Goal: Information Seeking & Learning: Learn about a topic

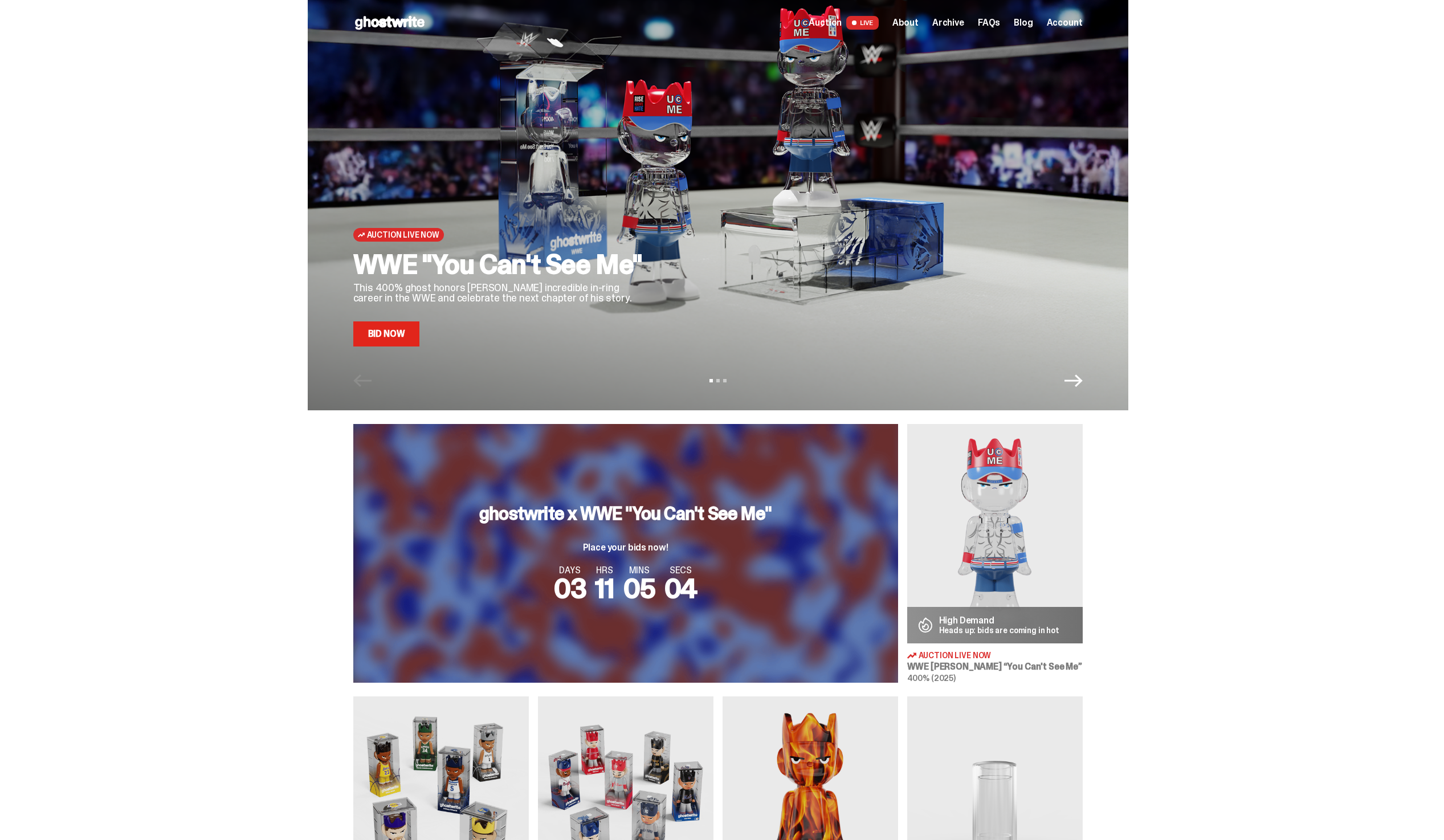
click at [398, 337] on link "Bid Now" at bounding box center [386, 334] width 66 height 25
click at [420, 340] on link "Bid Now" at bounding box center [386, 334] width 66 height 25
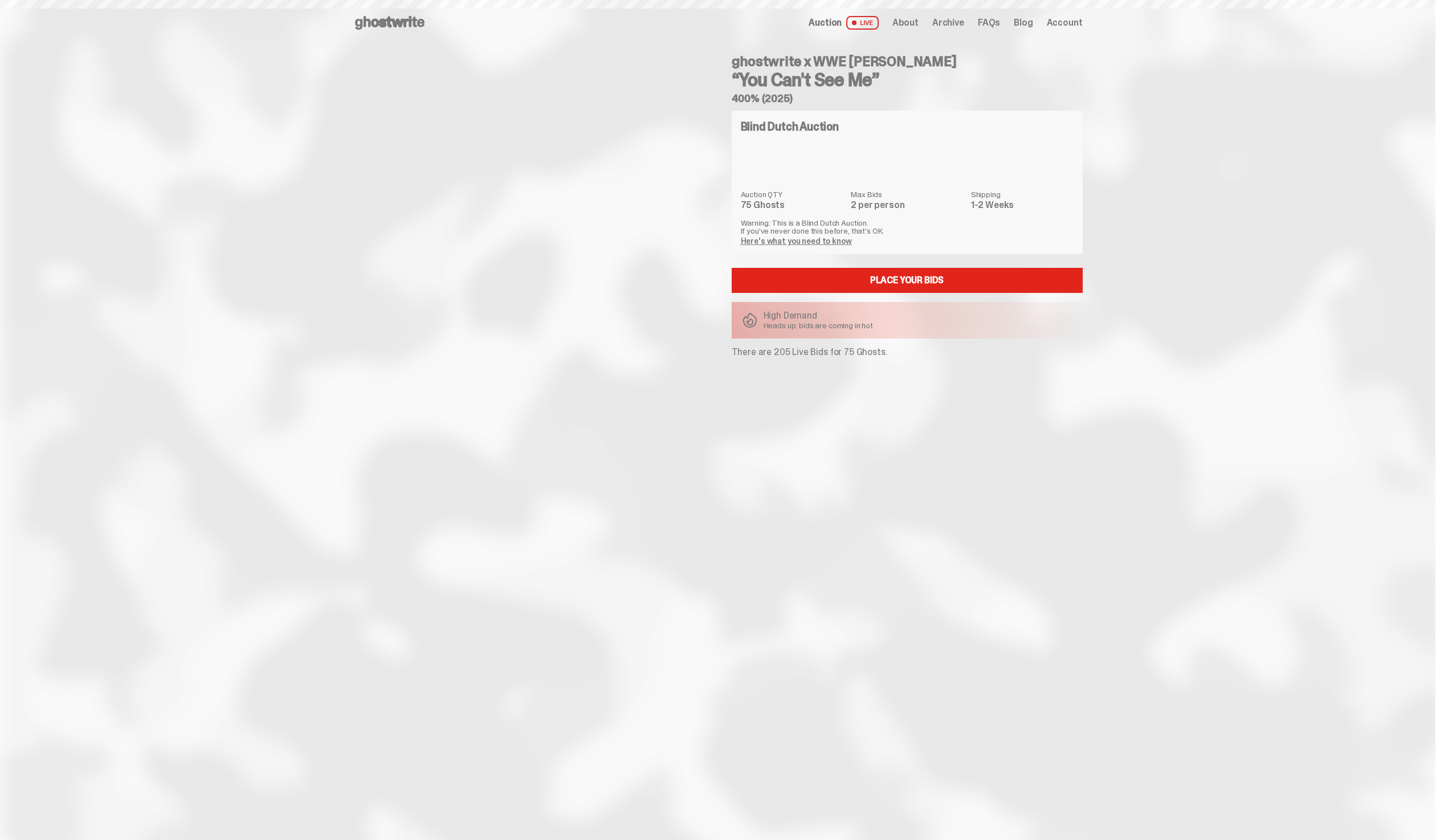
click at [960, 23] on span "Archive" at bounding box center [948, 23] width 32 height 9
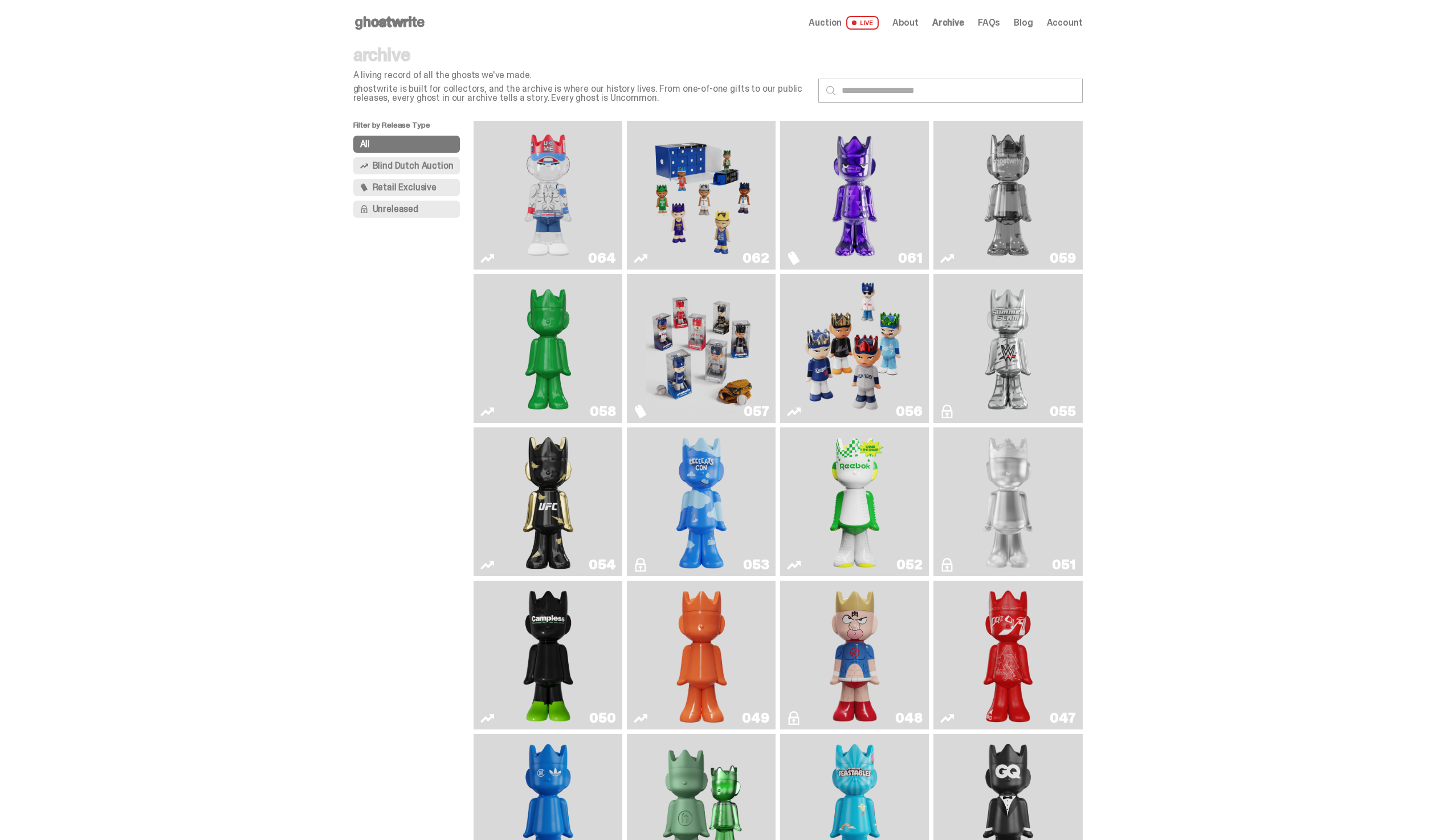
click at [408, 164] on span "Blind Dutch Auction" at bounding box center [413, 166] width 81 height 9
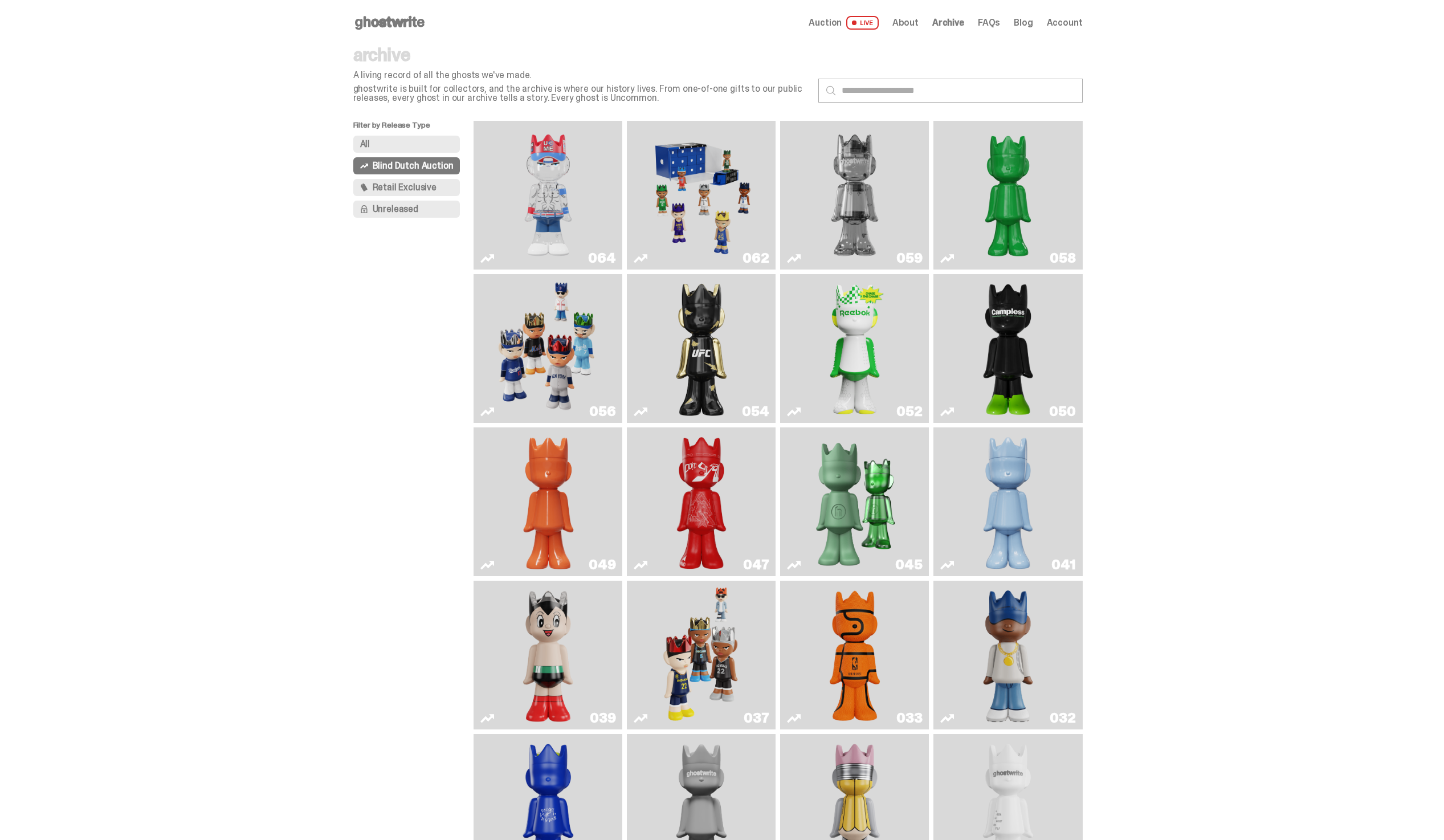
click at [542, 181] on img "You Can't See Me" at bounding box center [548, 195] width 111 height 139
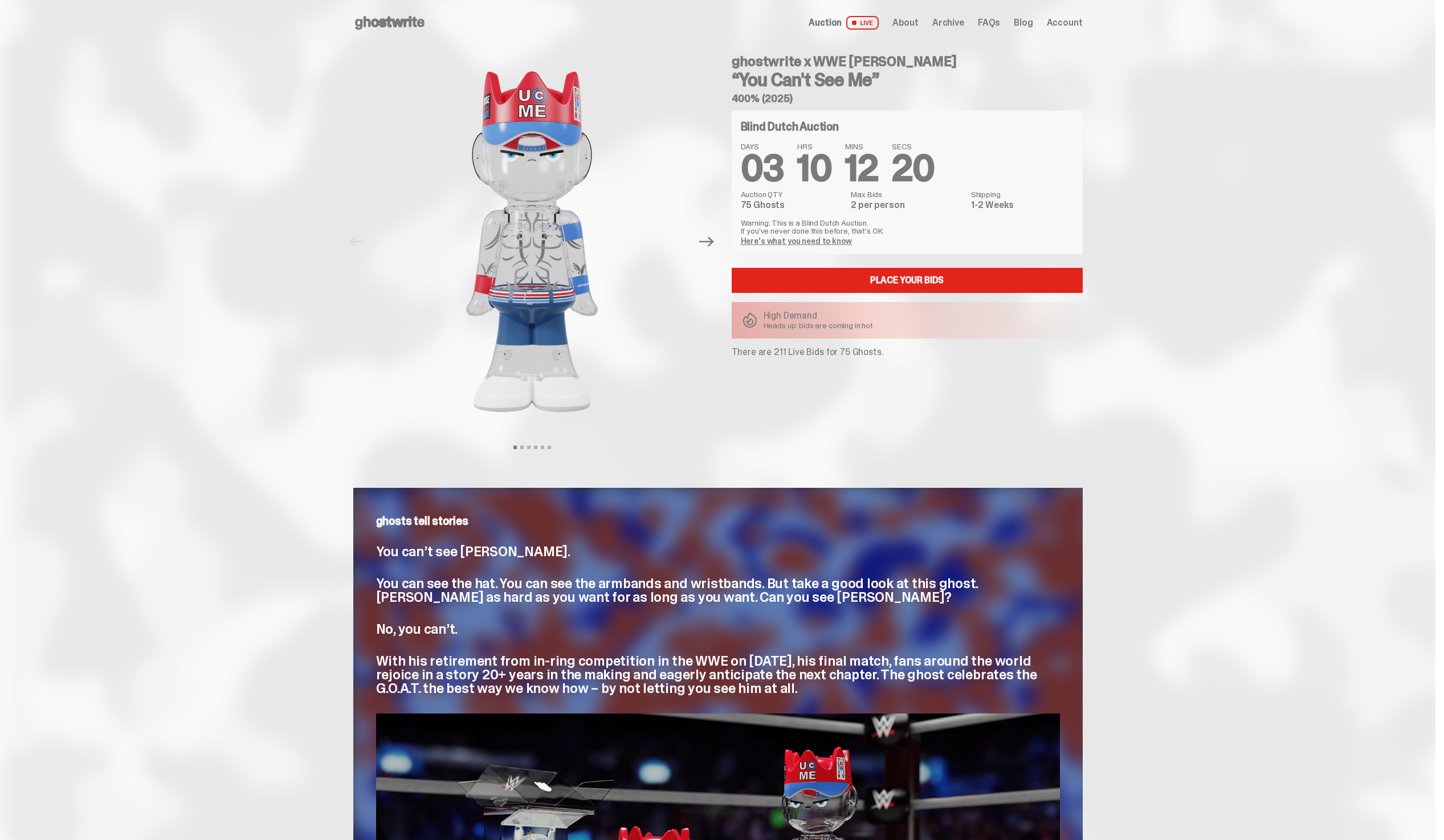
click at [962, 23] on span "Archive" at bounding box center [948, 23] width 32 height 9
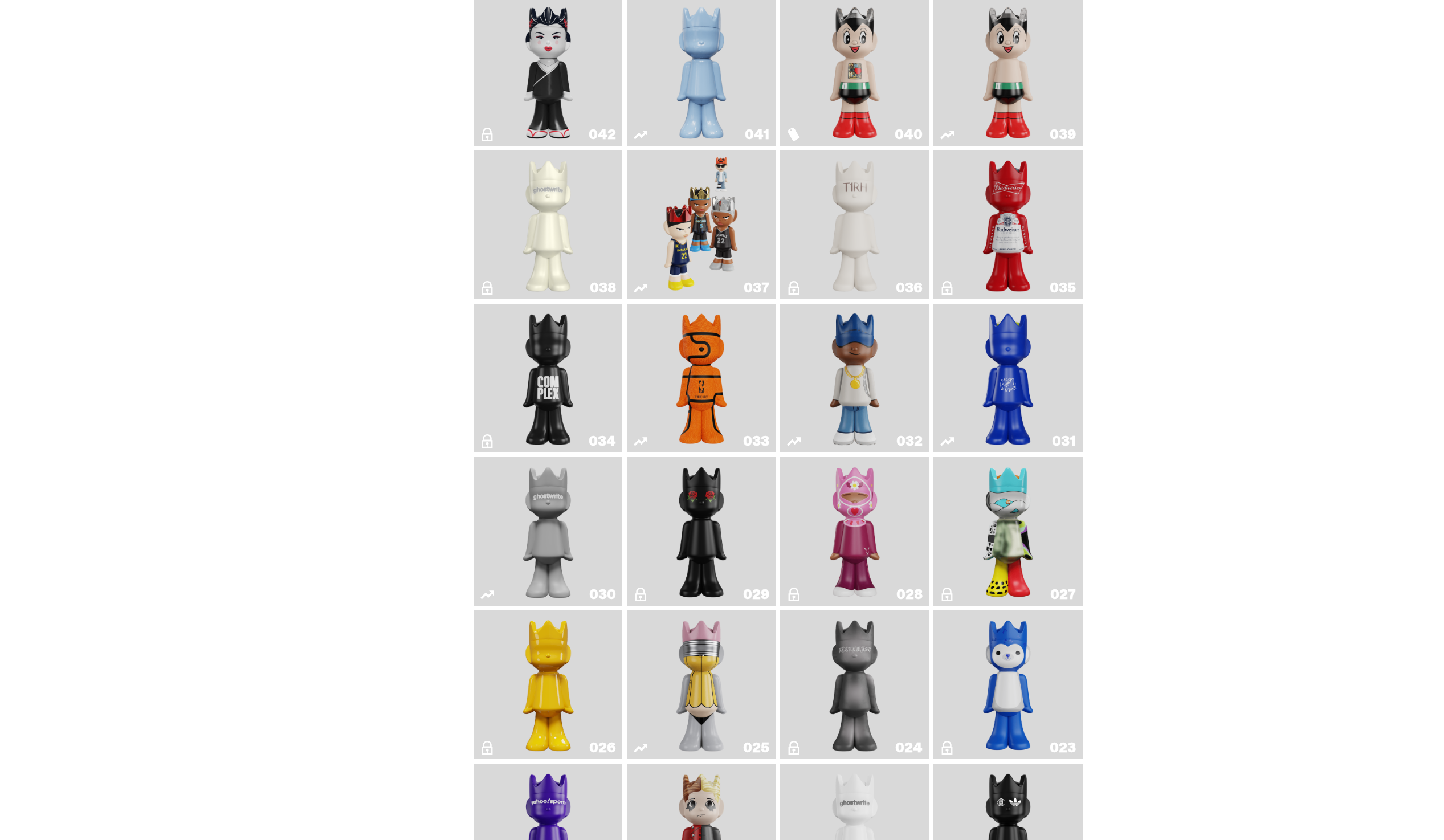
scroll to position [1022, 0]
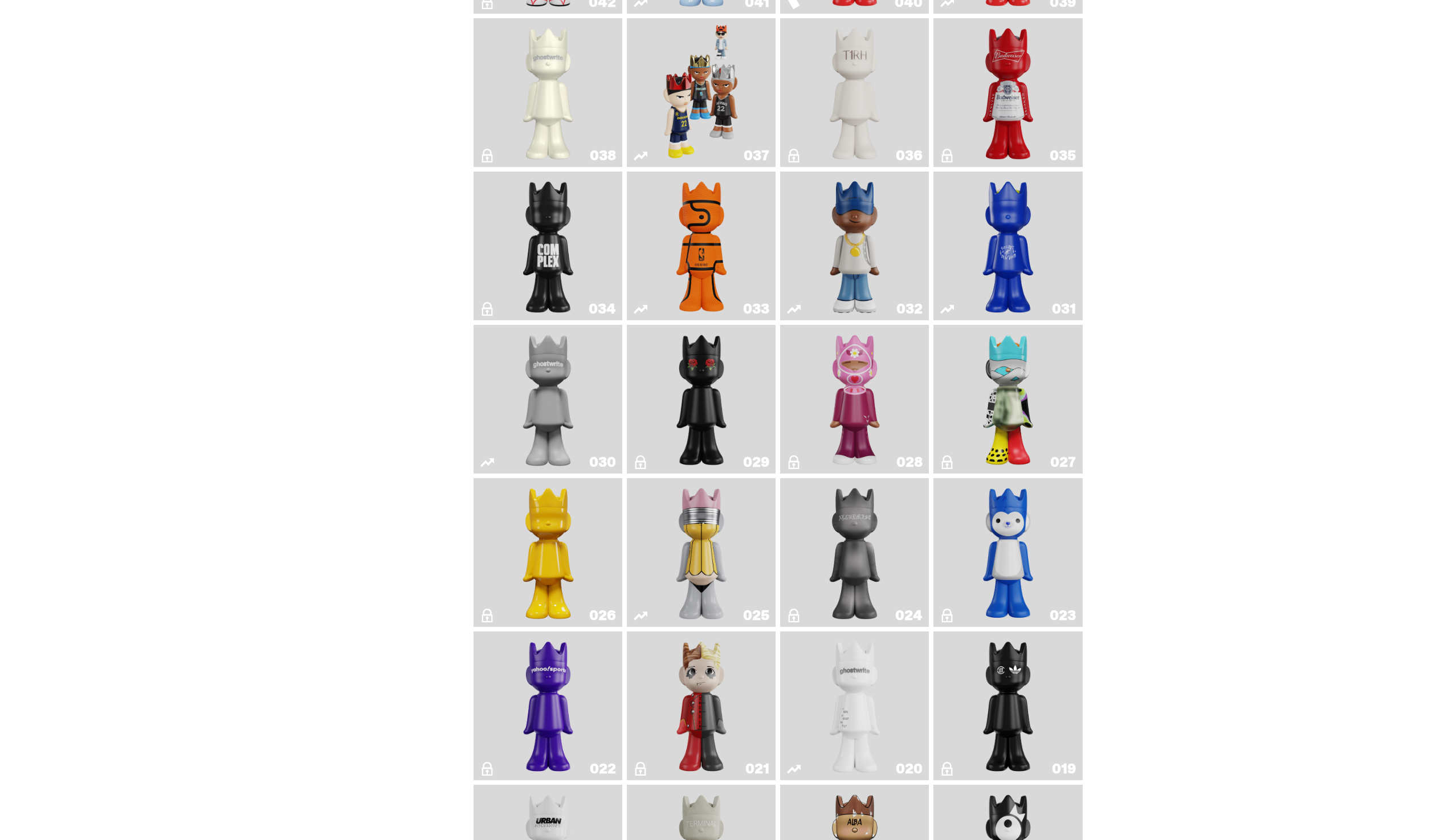
click at [730, 229] on img "Game Ball" at bounding box center [701, 246] width 61 height 139
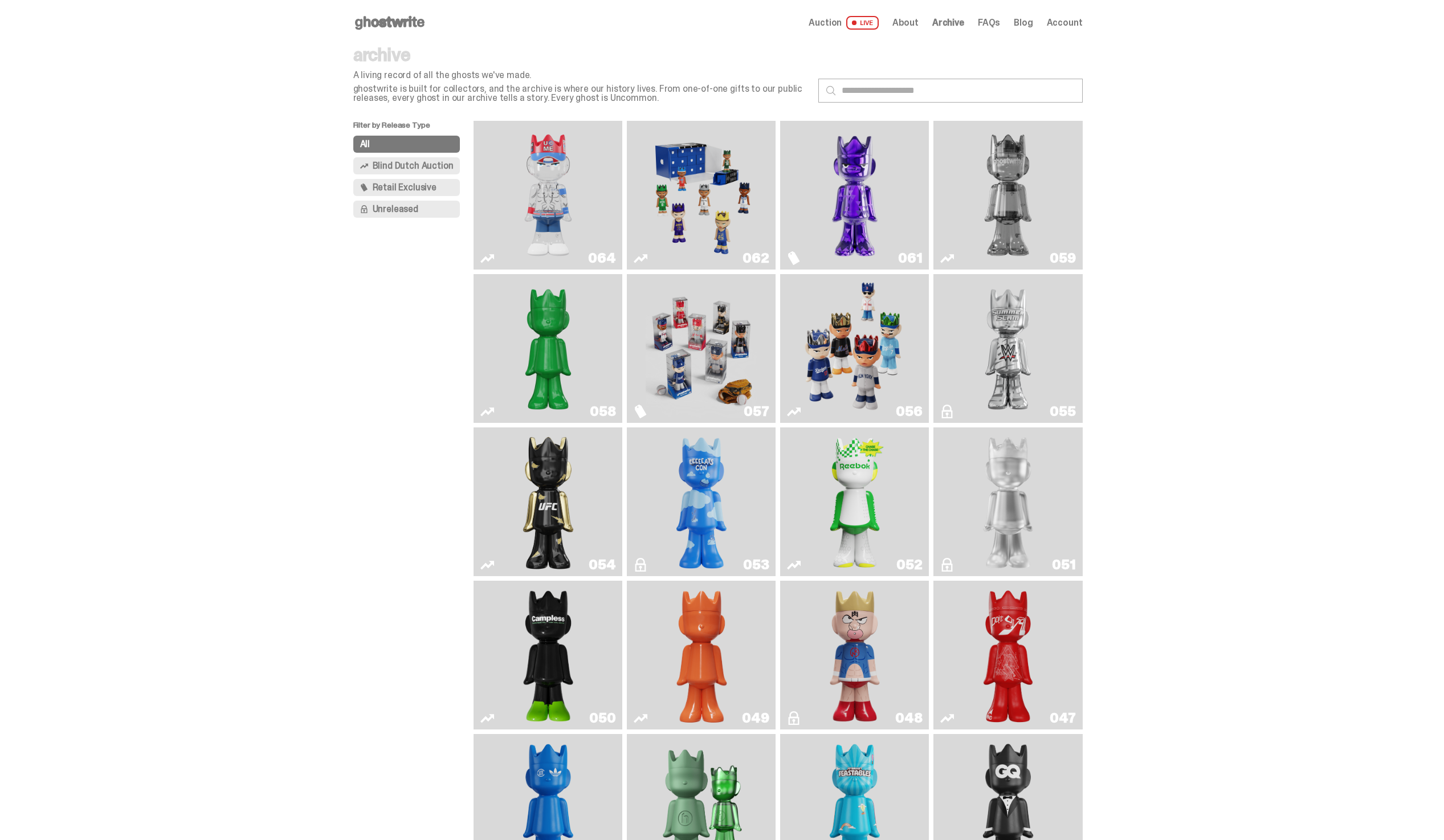
click at [993, 205] on img "Two" at bounding box center [1008, 195] width 111 height 139
click at [560, 525] on img "Ruby" at bounding box center [548, 502] width 61 height 139
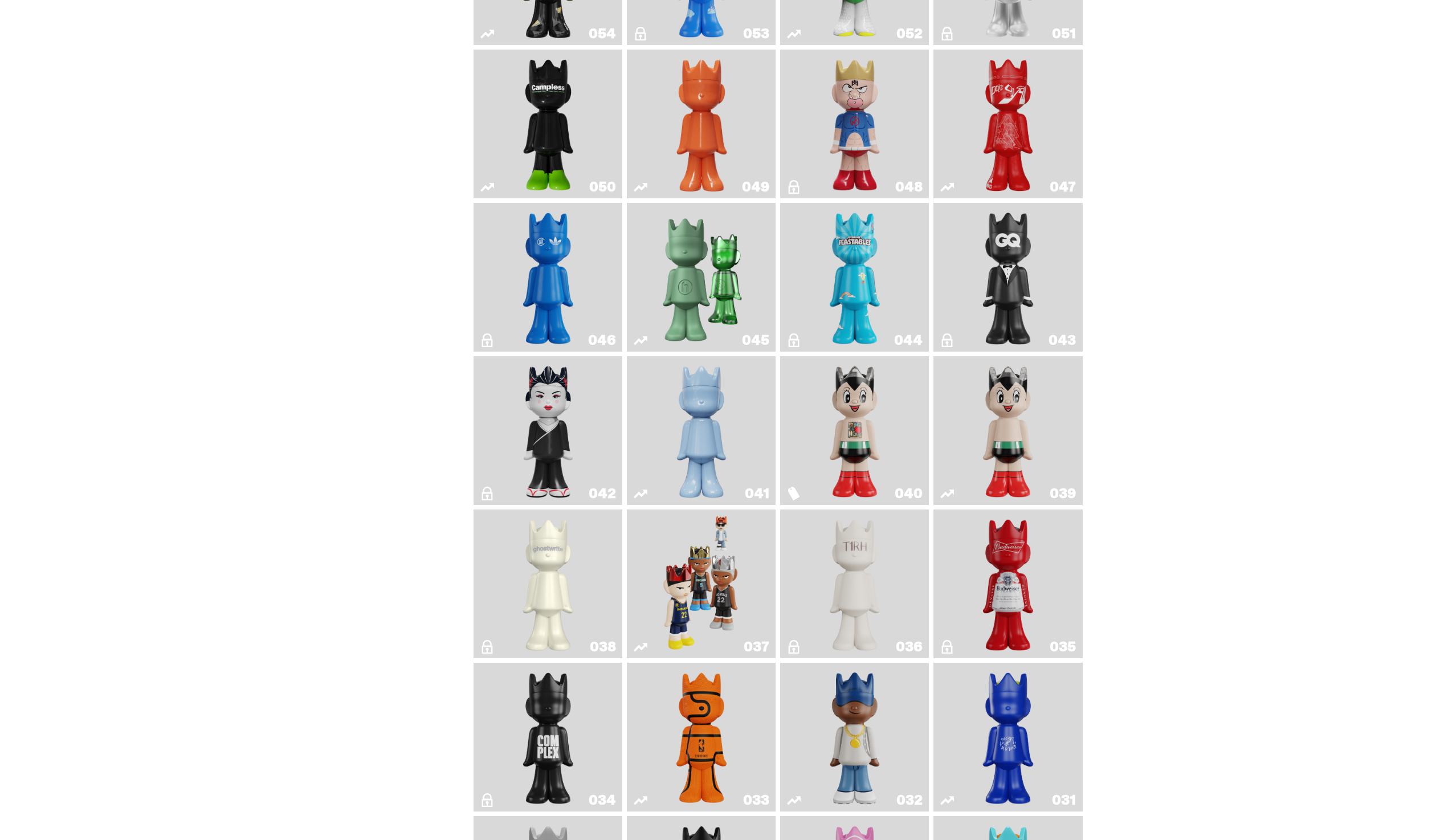
scroll to position [847, 0]
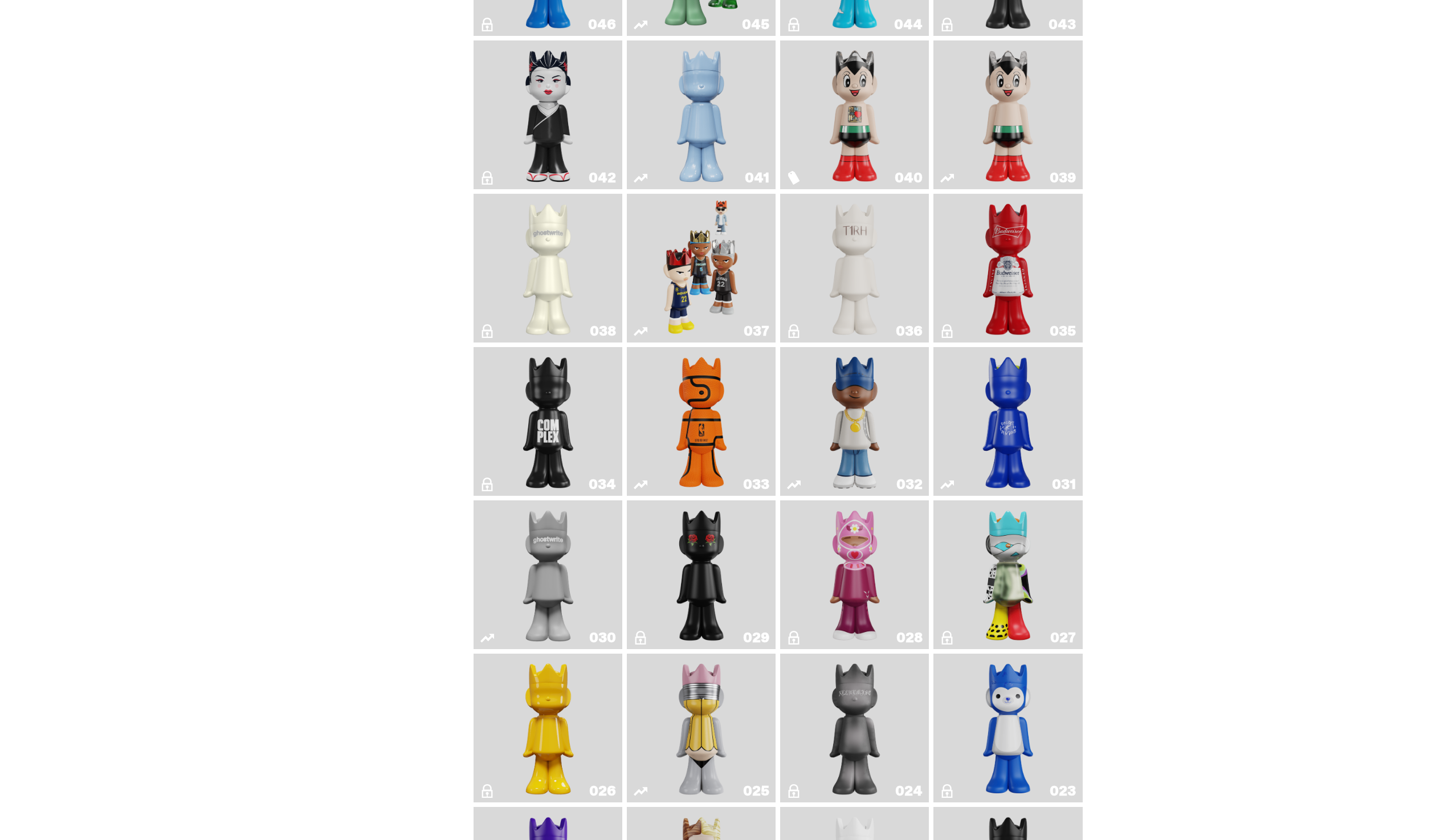
click at [841, 119] on img "Astro Boy (Heart)" at bounding box center [855, 115] width 61 height 139
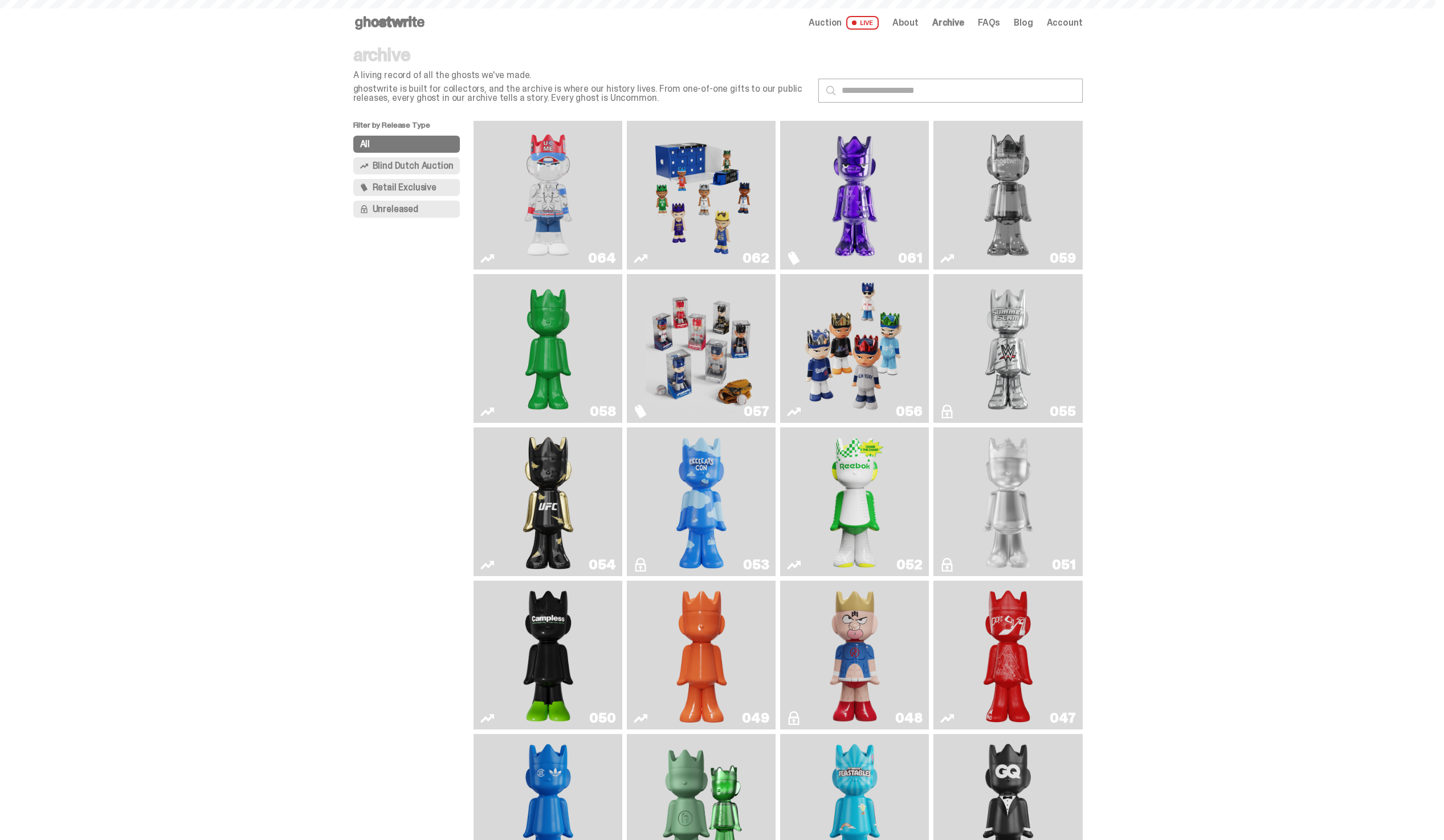
scroll to position [847, 0]
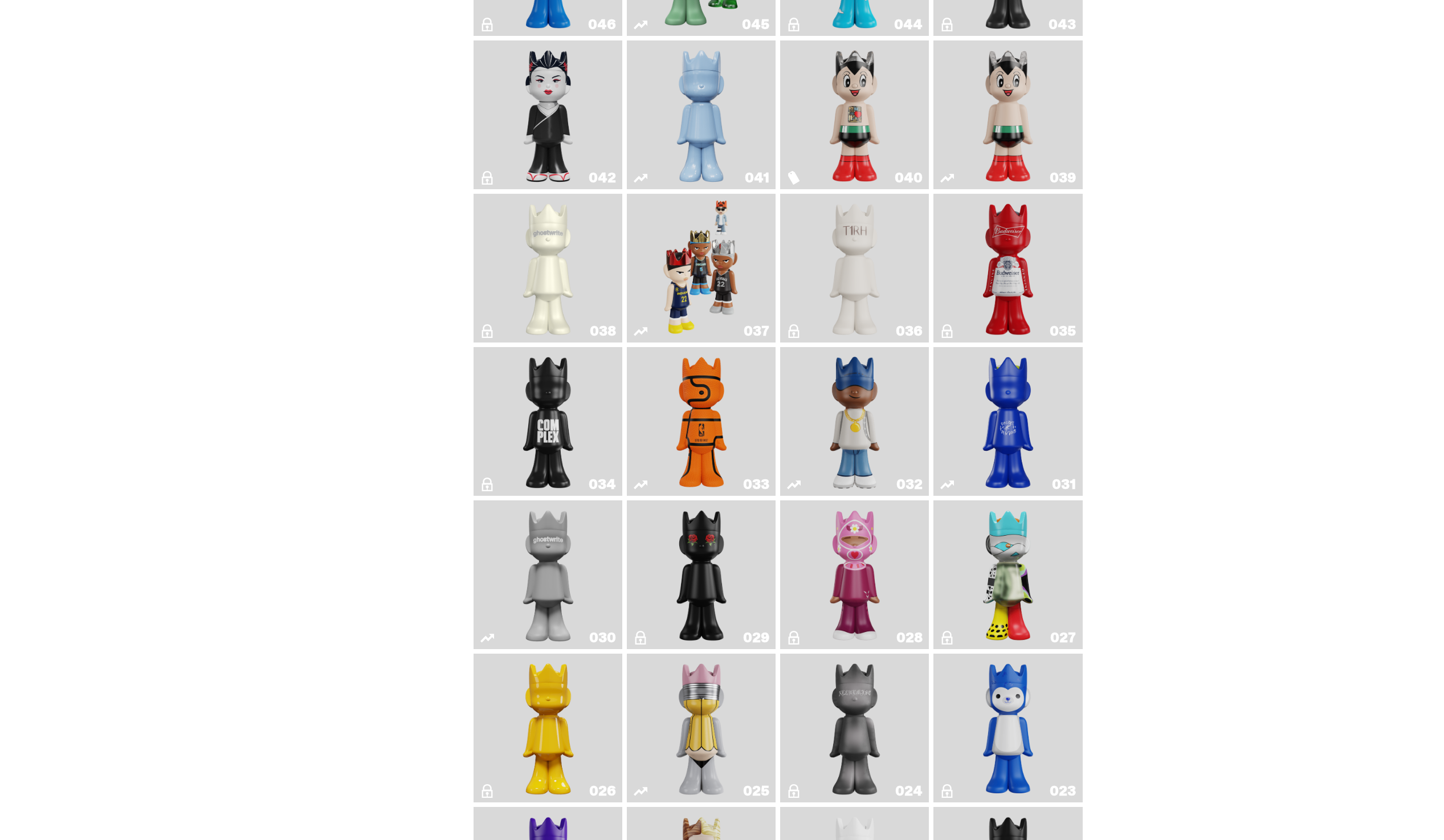
click at [1013, 109] on img "Astro Boy" at bounding box center [1008, 115] width 61 height 139
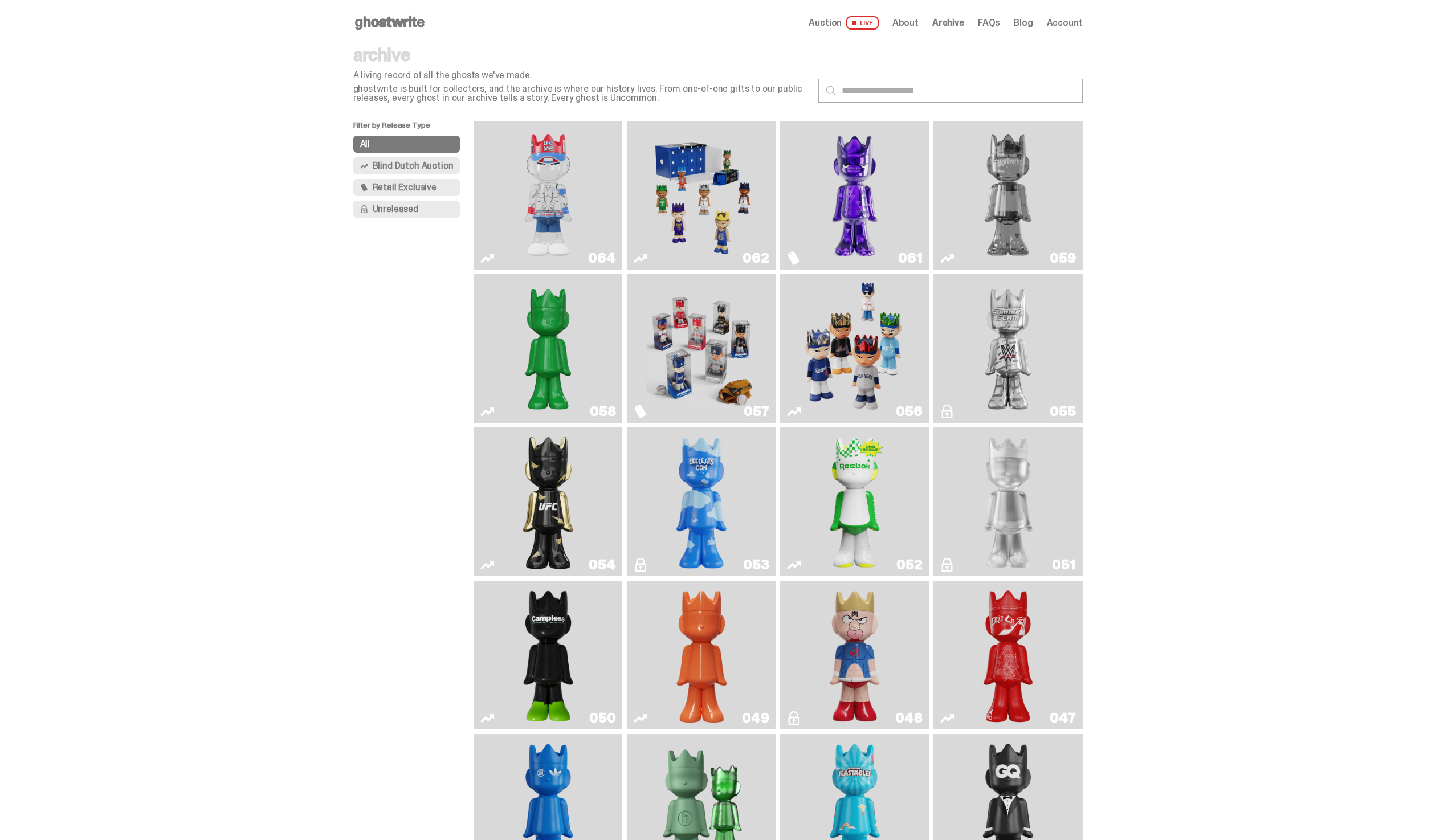
click at [386, 162] on span "Blind Dutch Auction" at bounding box center [413, 166] width 81 height 9
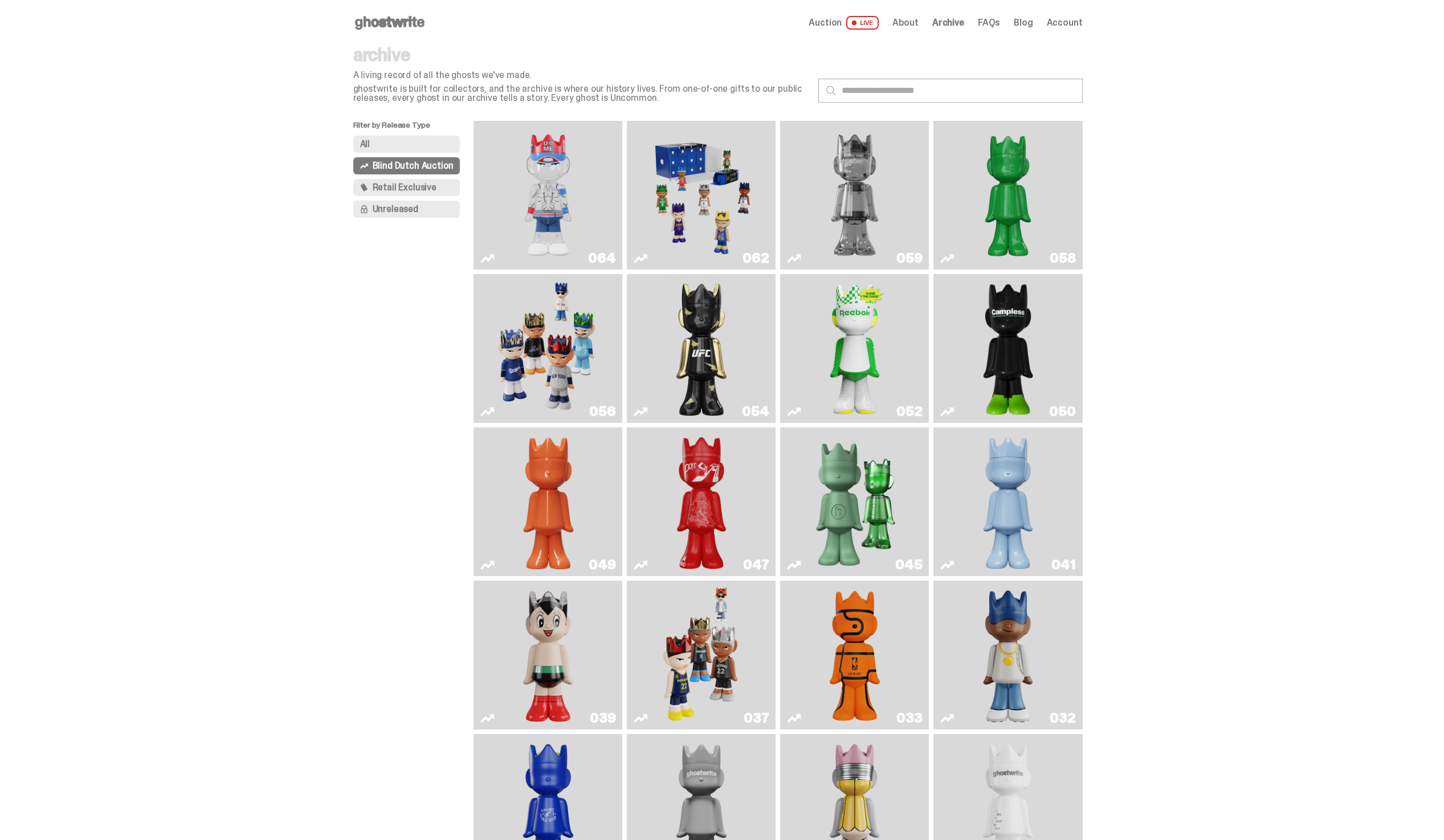
click at [992, 325] on img "Campless" at bounding box center [1008, 349] width 61 height 139
click at [546, 180] on img "You Can't See Me" at bounding box center [548, 195] width 111 height 139
